Goal: Task Accomplishment & Management: Manage account settings

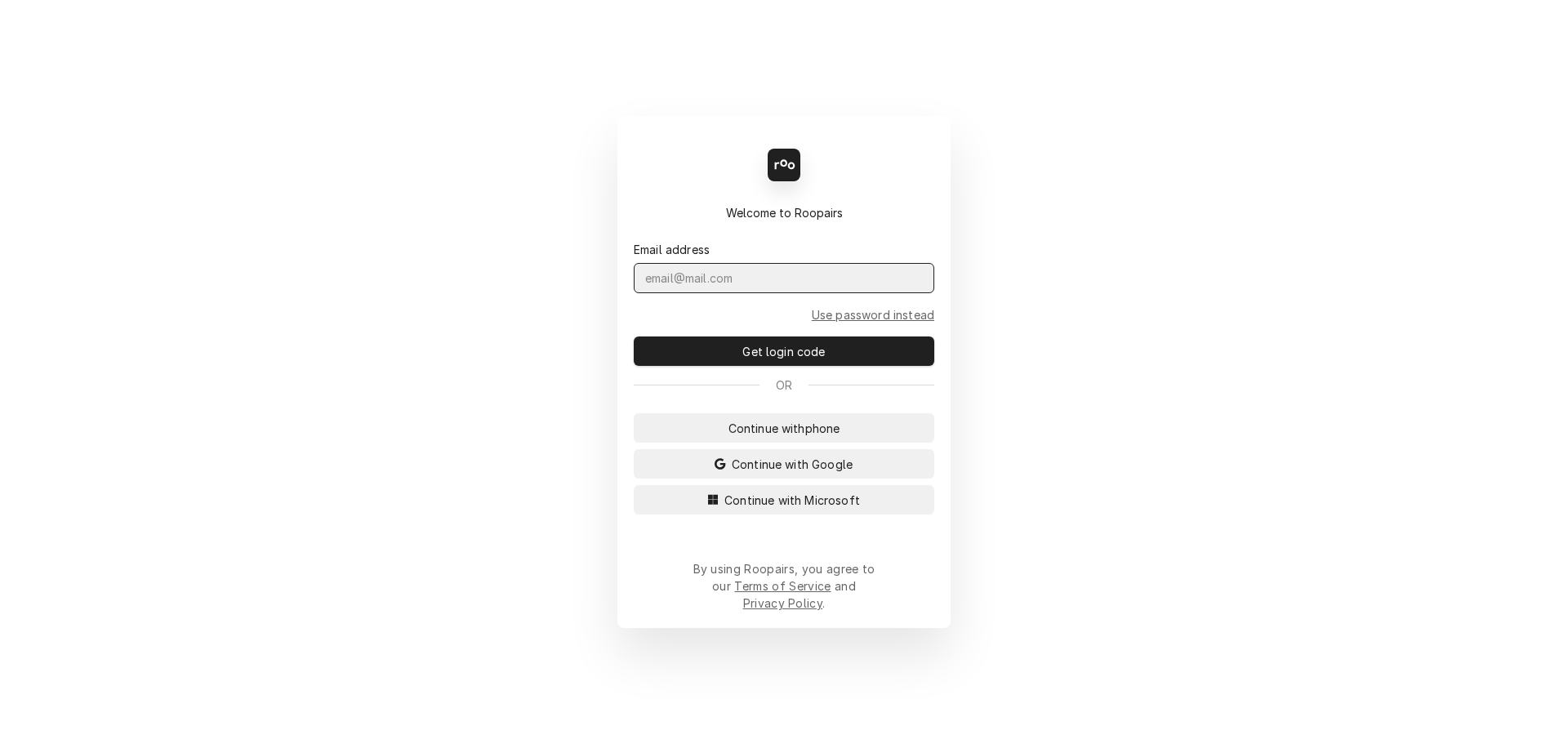
click at [857, 293] on input "Dynamic Content Wrapper" at bounding box center [784, 278] width 300 height 30
type input "j"
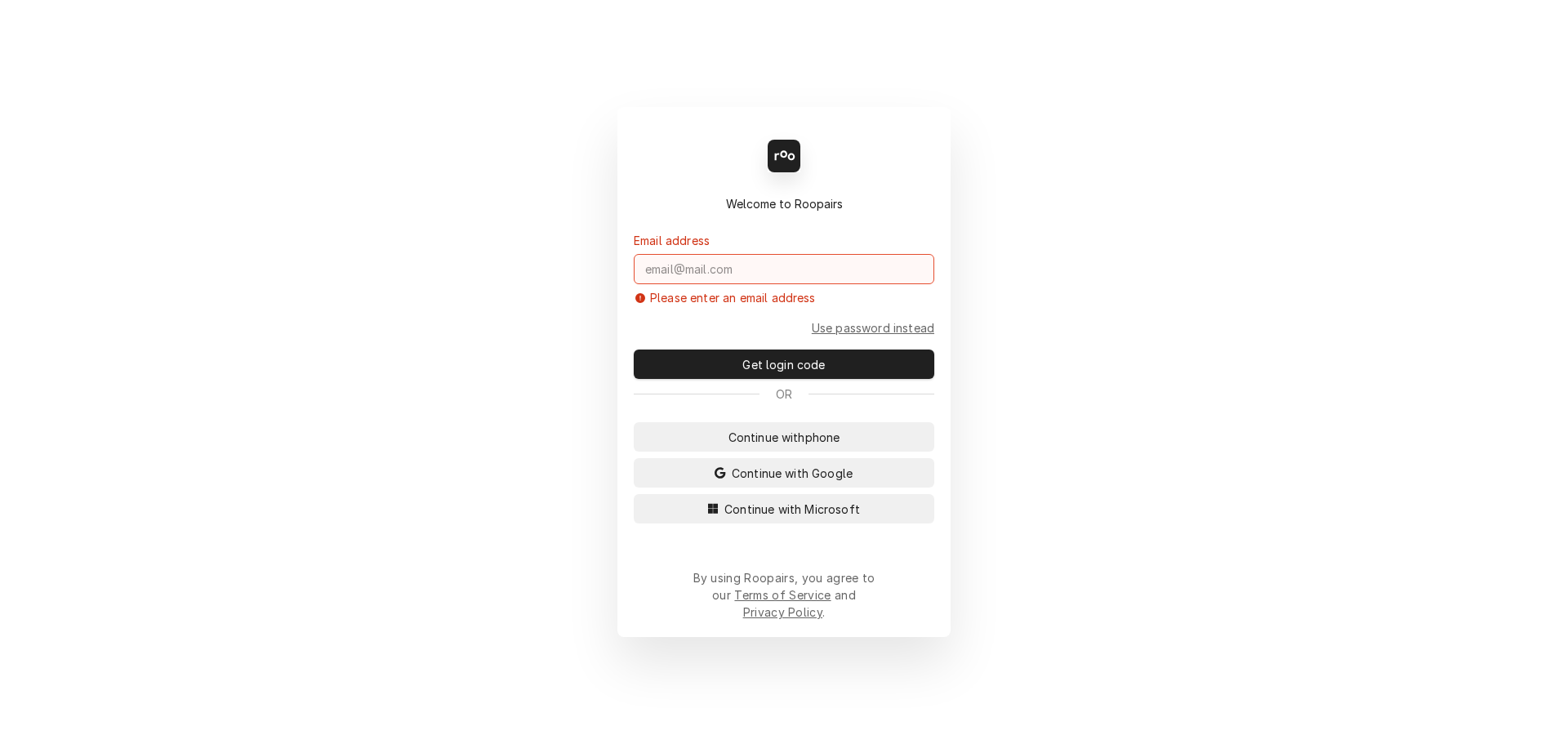
click at [835, 458] on div "Continue with phone Continue with Google Continue with Microsoft" at bounding box center [784, 472] width 300 height 101
click at [844, 444] on span "Continue with phone" at bounding box center [784, 438] width 118 height 17
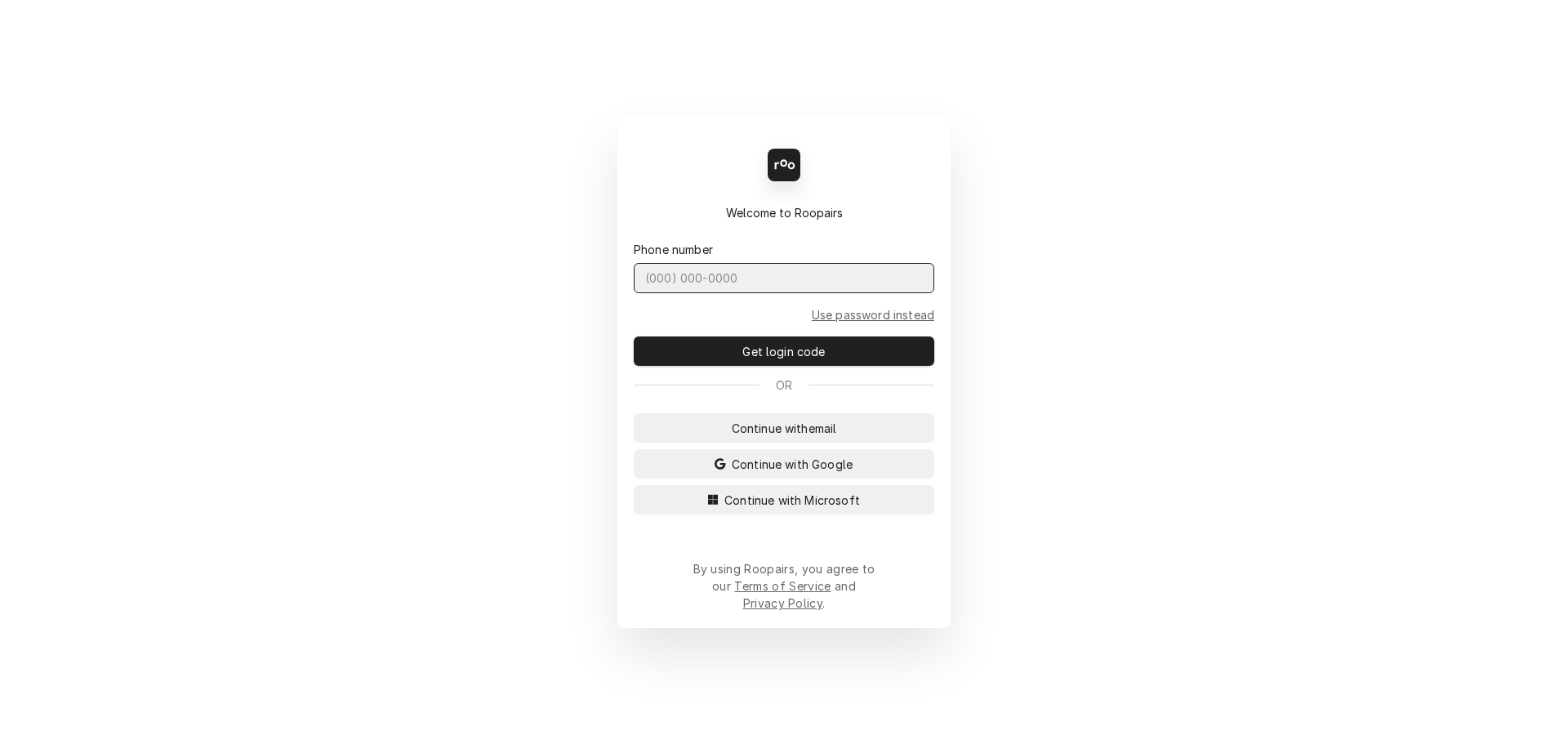
click at [821, 293] on input "Dynamic Content Wrapper" at bounding box center [784, 278] width 300 height 30
type input "[PHONE_NUMBER]"
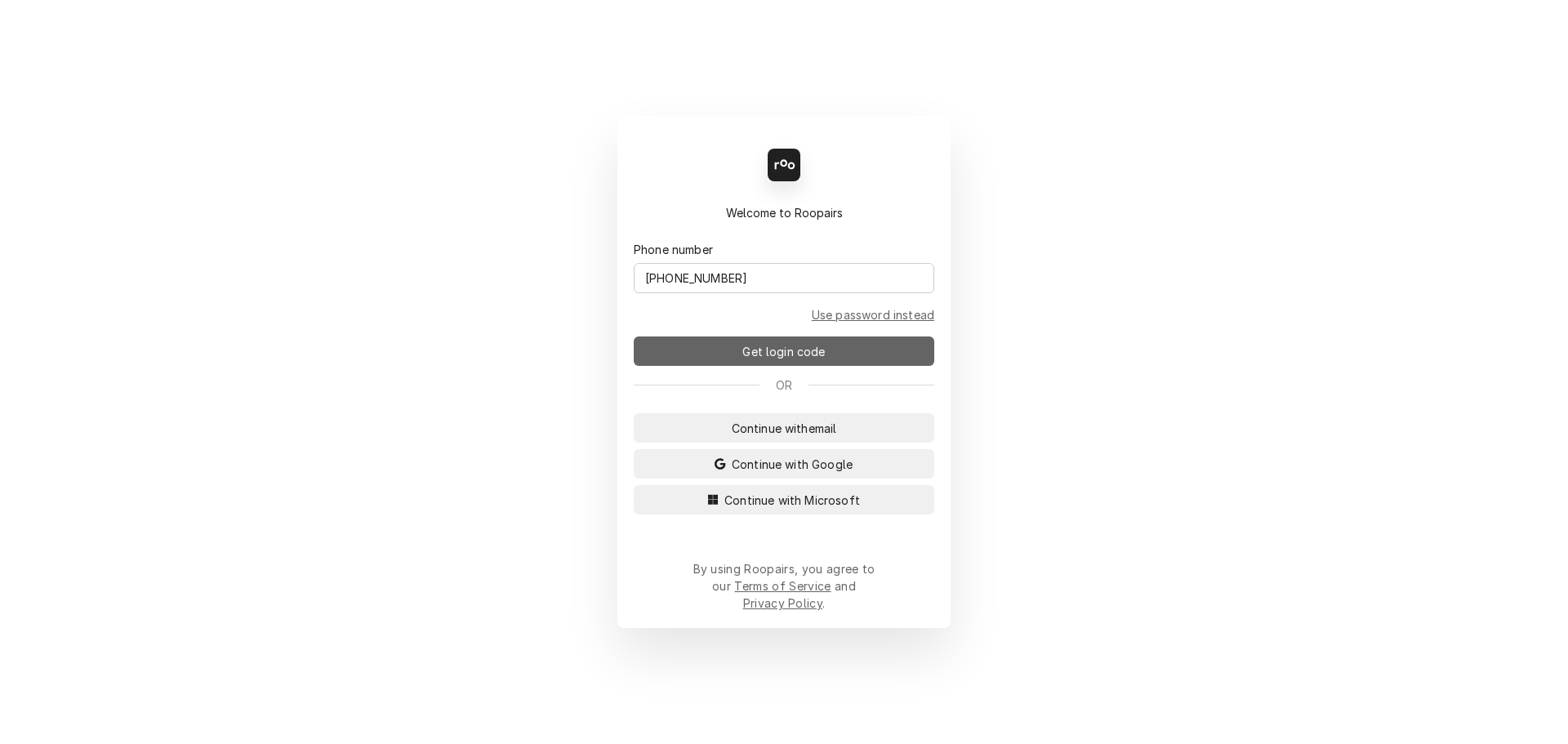
click at [786, 360] on span "Get login code" at bounding box center [784, 352] width 89 height 17
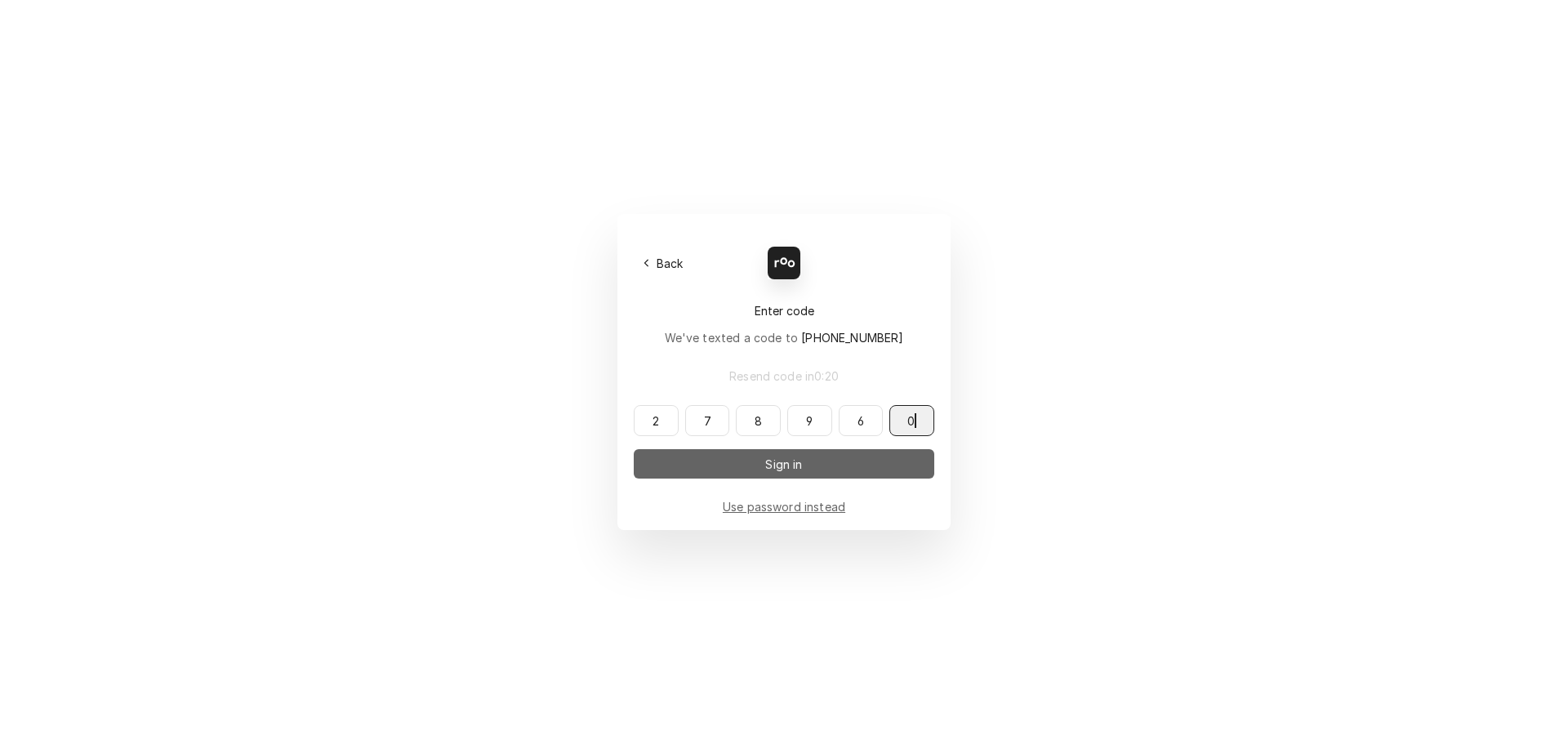
type input "278960"
click at [847, 466] on button "Sign in" at bounding box center [784, 464] width 300 height 29
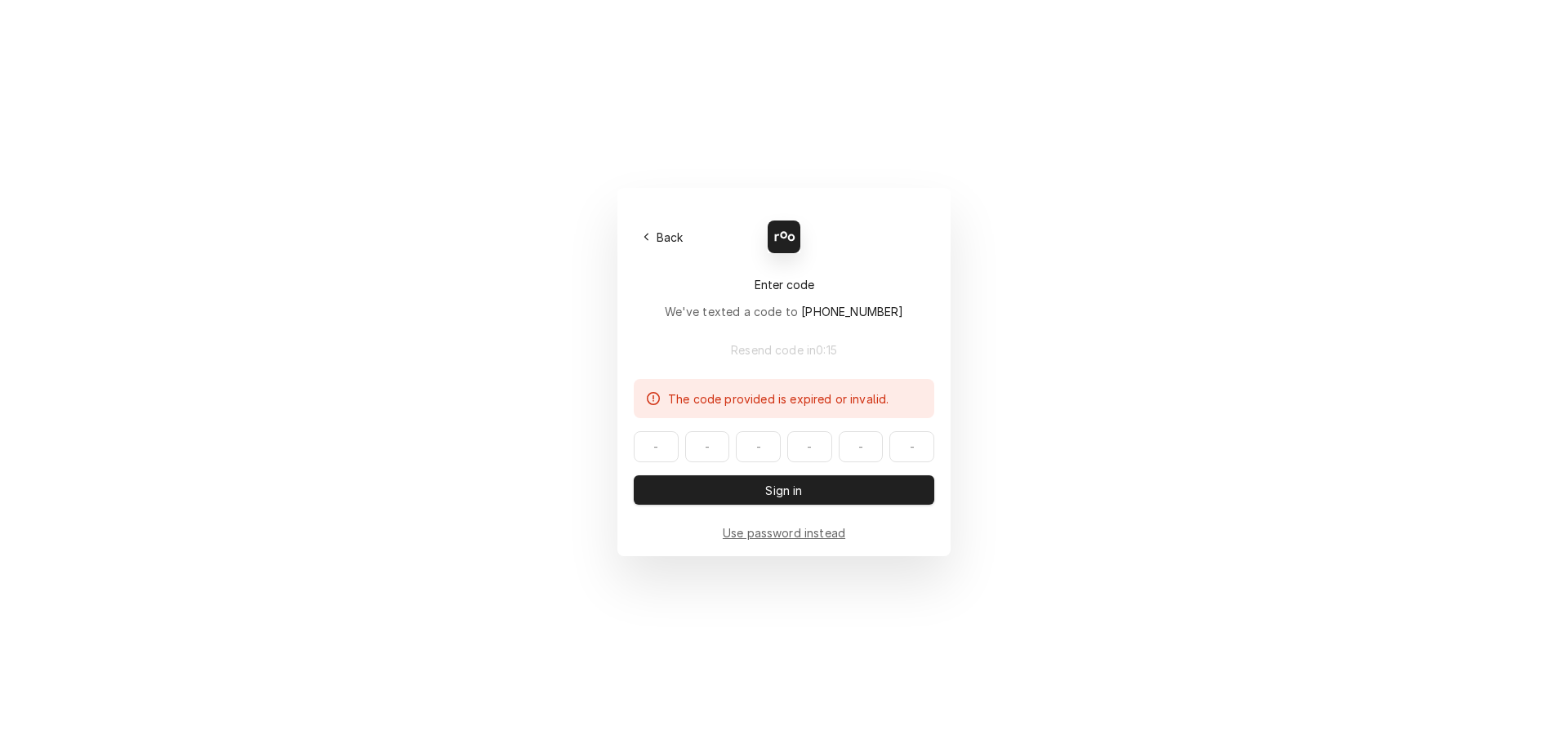
click at [664, 457] on input "Dynamic Content Wrapper" at bounding box center [784, 447] width 300 height 31
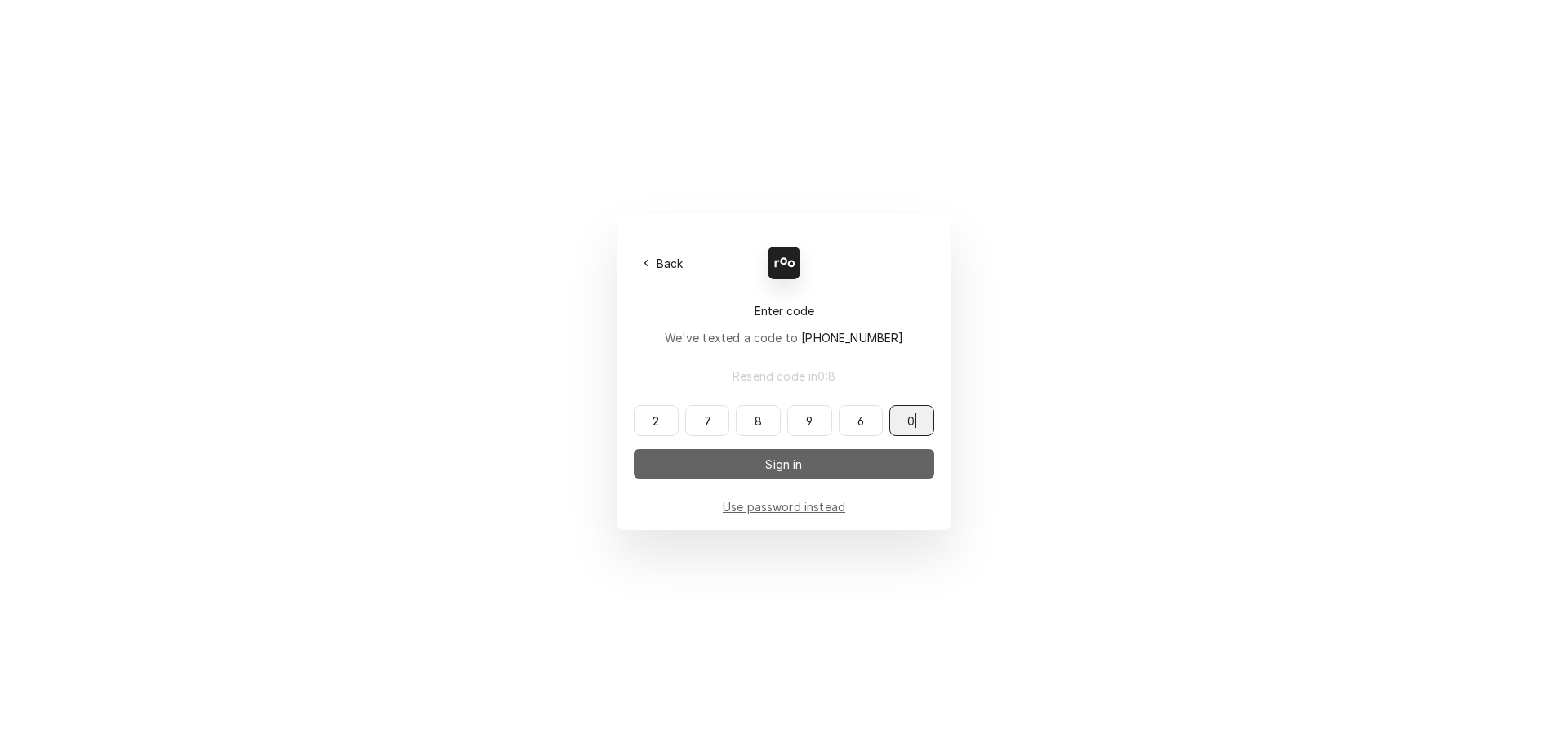
type input "278960"
click at [797, 463] on span "Sign in" at bounding box center [784, 464] width 43 height 17
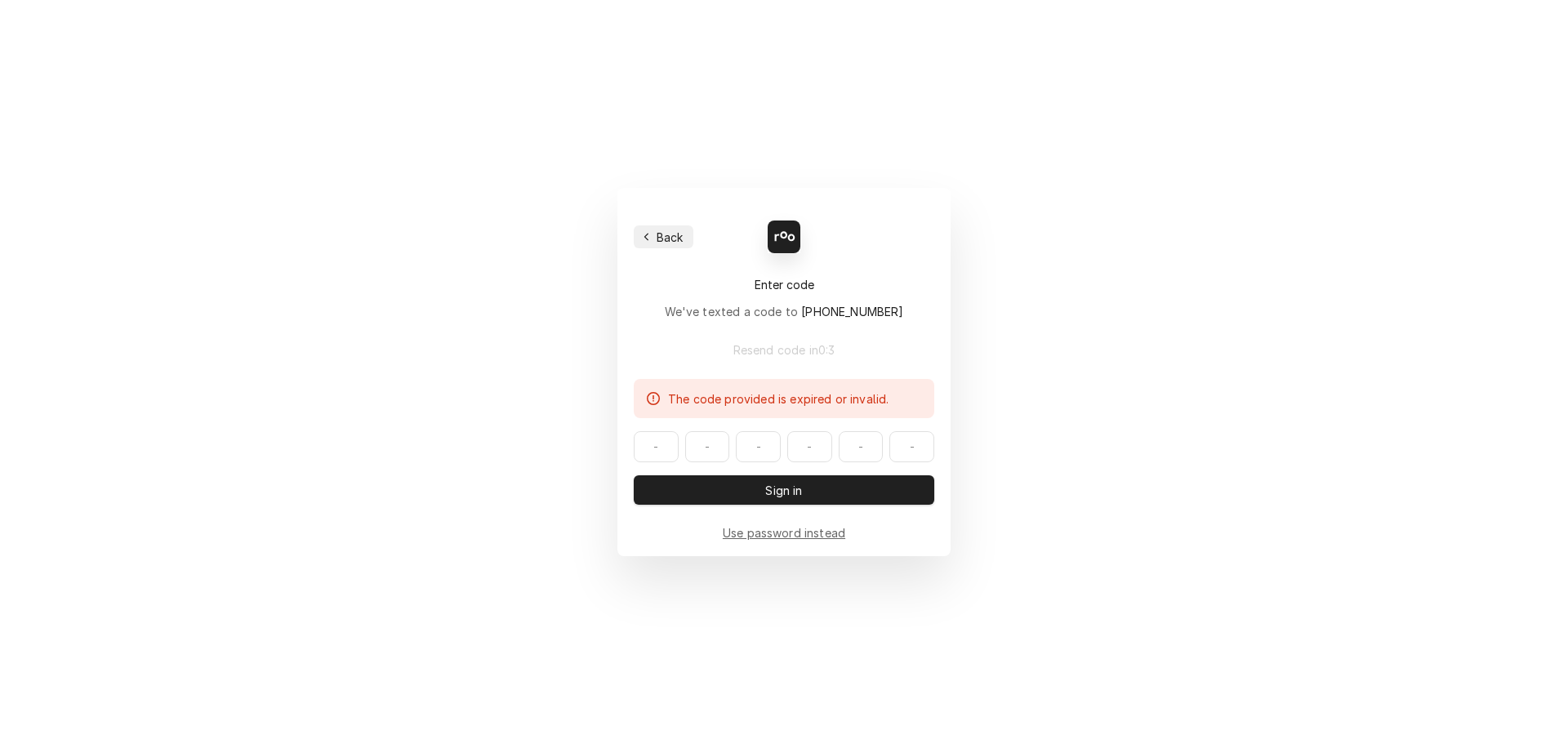
click at [663, 237] on span "Back" at bounding box center [670, 237] width 34 height 17
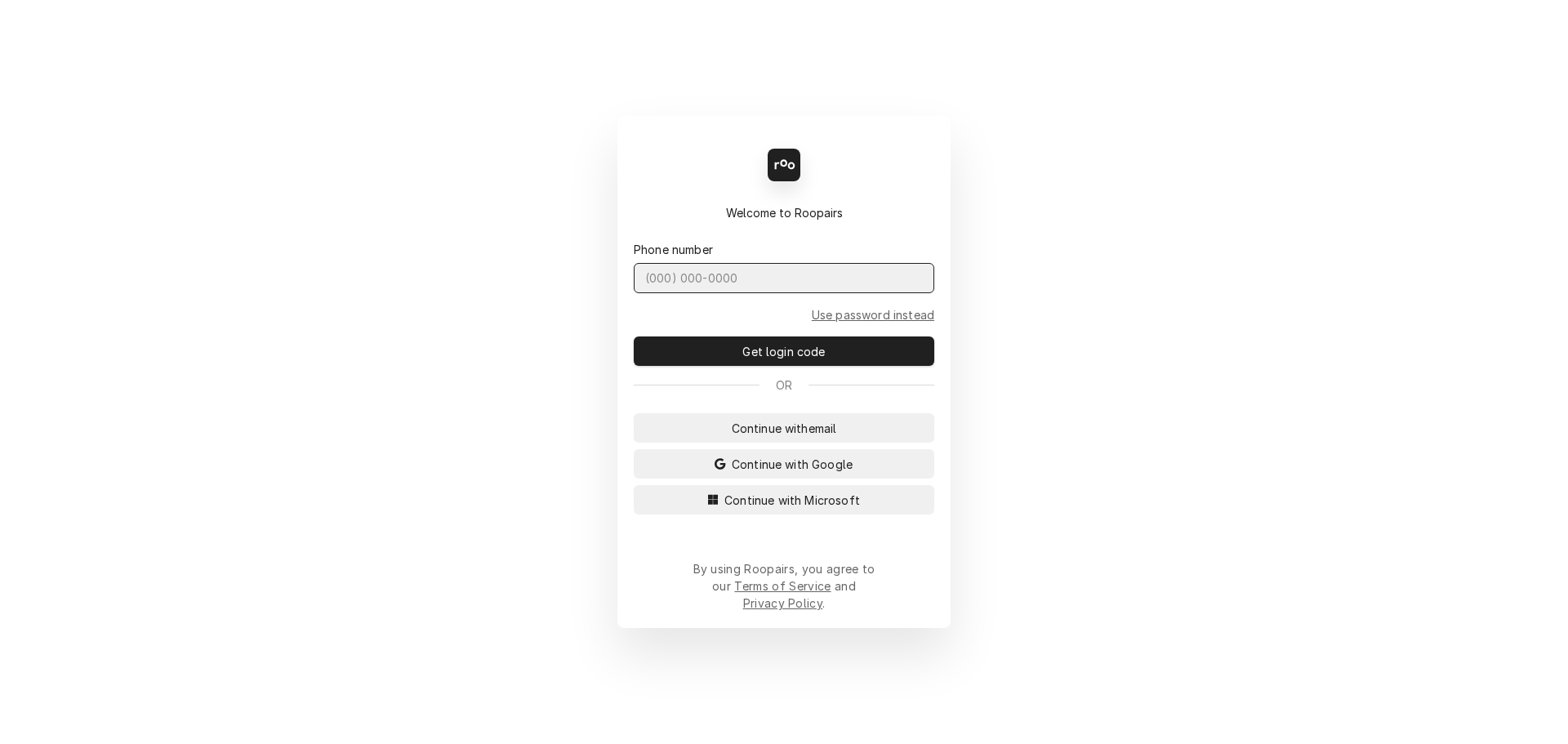
click at [710, 287] on input "Dynamic Content Wrapper" at bounding box center [784, 278] width 300 height 30
type input "[PHONE_NUMBER]"
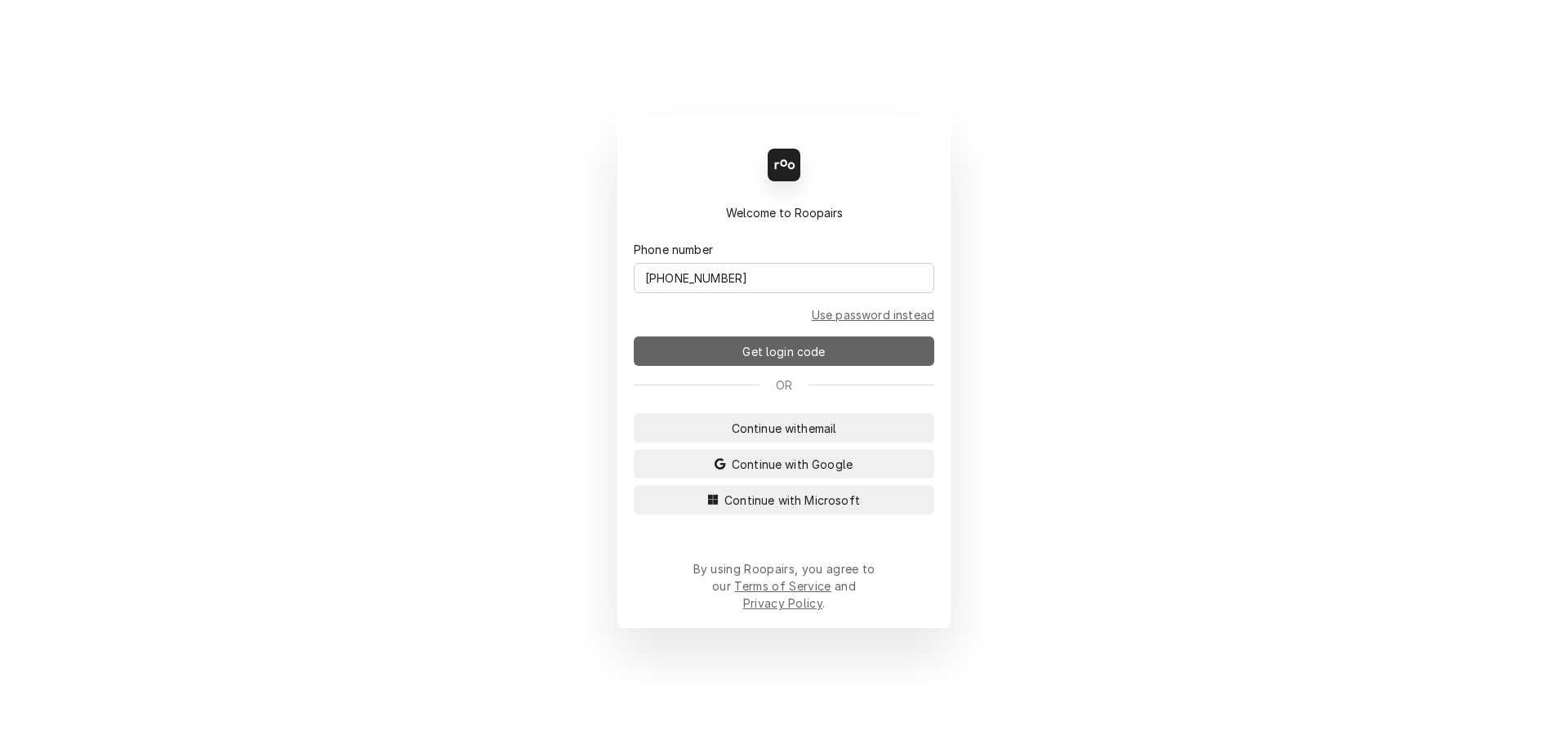
click at [791, 358] on span "Get login code" at bounding box center [784, 352] width 89 height 17
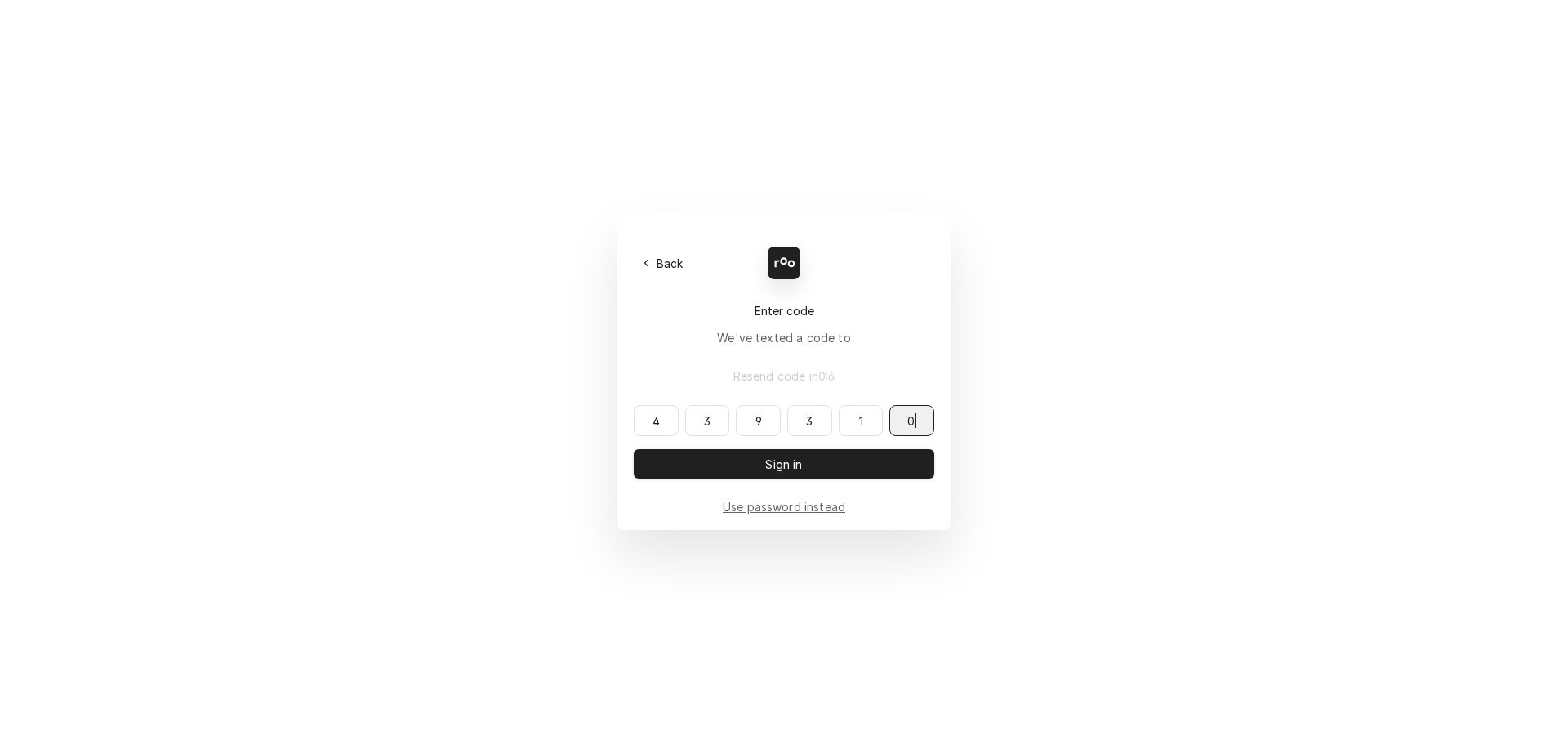
type input "439310"
